Goal: Navigation & Orientation: Find specific page/section

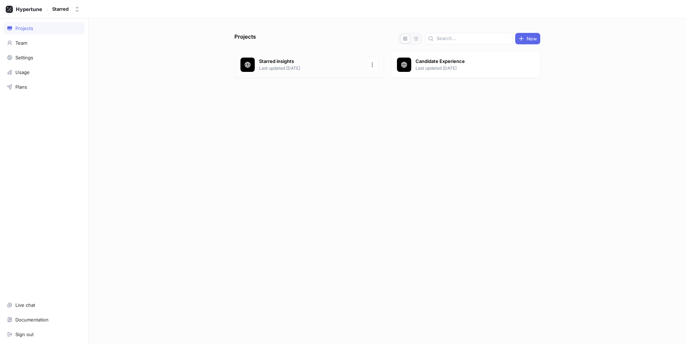
click at [271, 58] on p "Starred insights" at bounding box center [311, 61] width 104 height 7
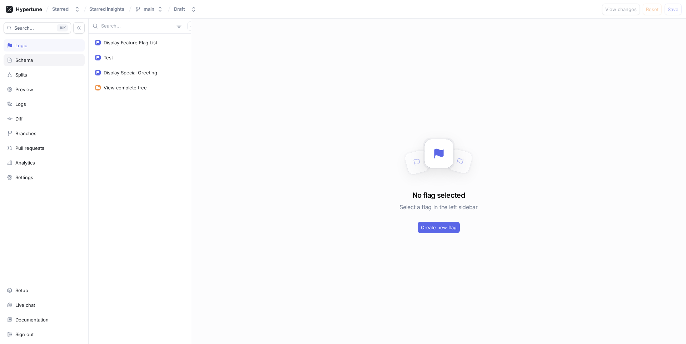
click at [11, 60] on icon at bounding box center [10, 60] width 6 height 6
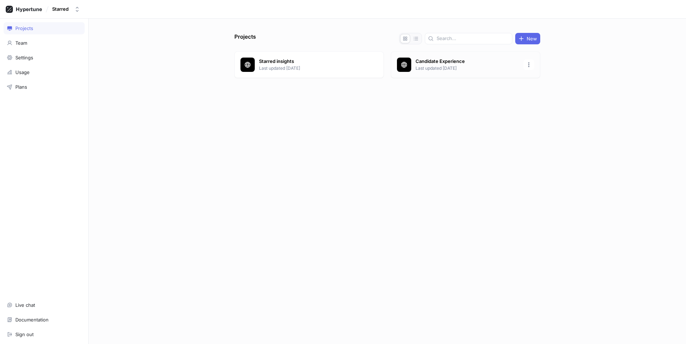
click at [435, 71] on div "Candidate Experience Last updated [DATE]" at bounding box center [465, 64] width 149 height 26
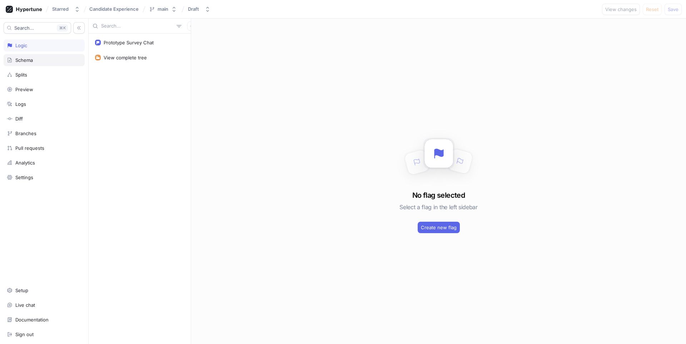
click at [40, 55] on div "Schema" at bounding box center [44, 60] width 81 height 12
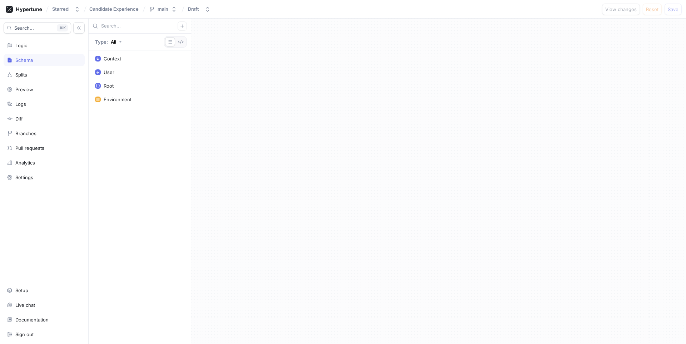
drag, startPoint x: 151, startPoint y: 73, endPoint x: 145, endPoint y: 75, distance: 5.9
